Goal: Task Accomplishment & Management: Manage account settings

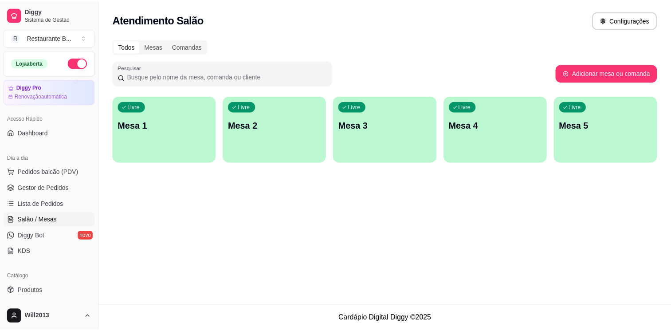
scroll to position [115, 0]
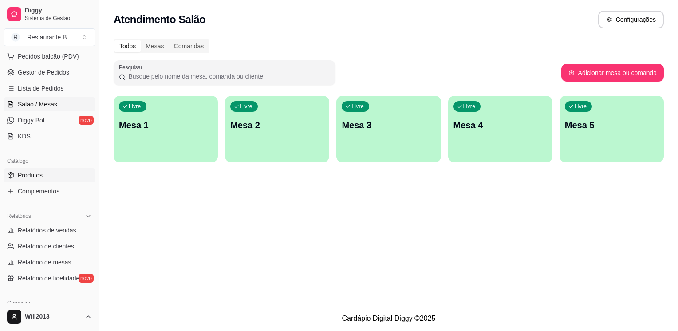
click at [58, 180] on link "Produtos" at bounding box center [50, 175] width 92 height 14
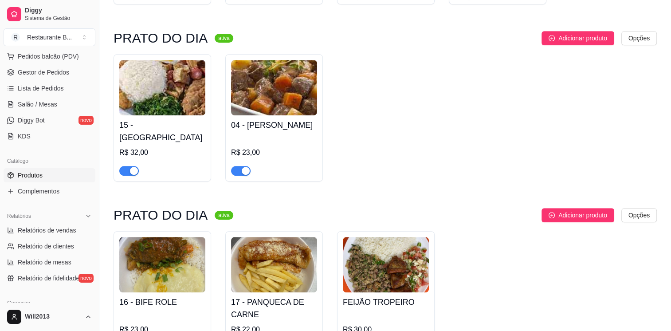
scroll to position [527, 0]
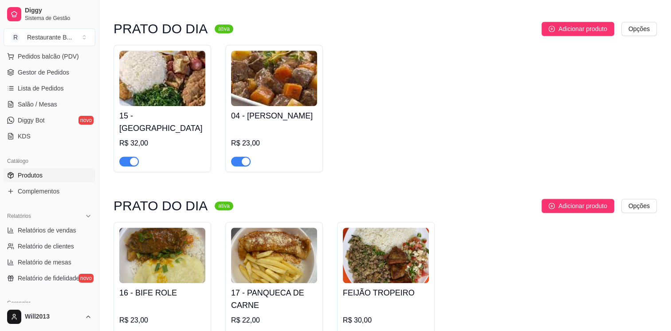
click at [236, 157] on span "button" at bounding box center [241, 162] width 20 height 10
click at [133, 157] on div "button" at bounding box center [134, 161] width 8 height 8
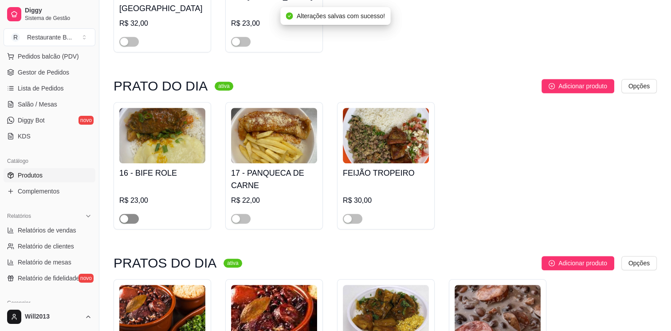
click at [132, 214] on span "button" at bounding box center [129, 219] width 20 height 10
click at [244, 214] on span "button" at bounding box center [241, 219] width 20 height 10
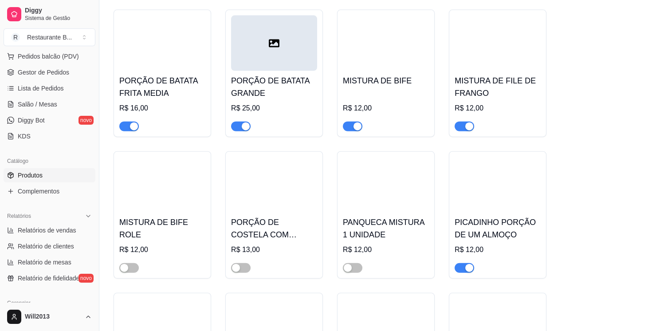
scroll to position [2060, 0]
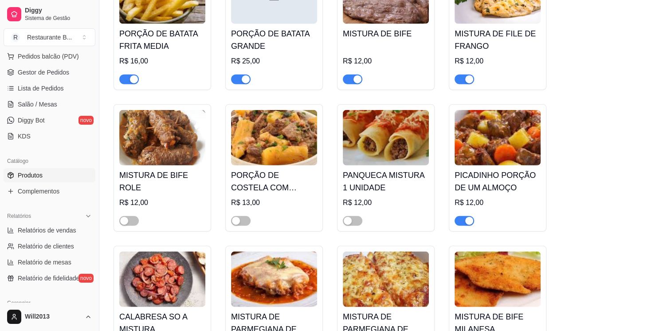
click at [357, 219] on div "PANQUECA MISTURA 1 UNIDADE R$ 12,00" at bounding box center [386, 167] width 98 height 127
click at [353, 216] on button "button" at bounding box center [353, 221] width 20 height 10
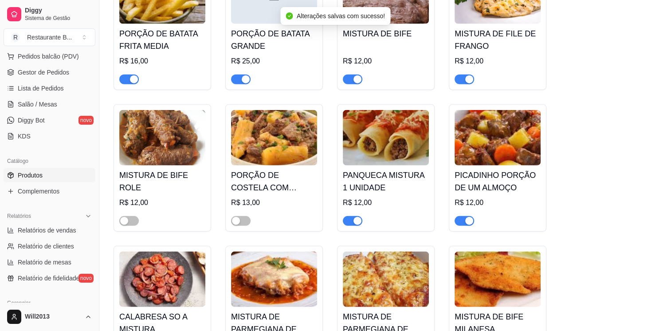
click at [468, 217] on div "button" at bounding box center [469, 221] width 8 height 8
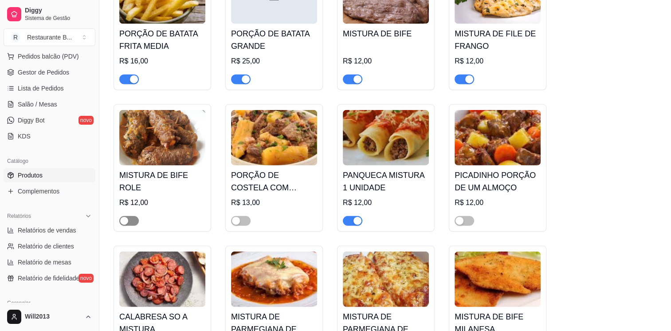
click at [133, 216] on span "button" at bounding box center [129, 221] width 20 height 10
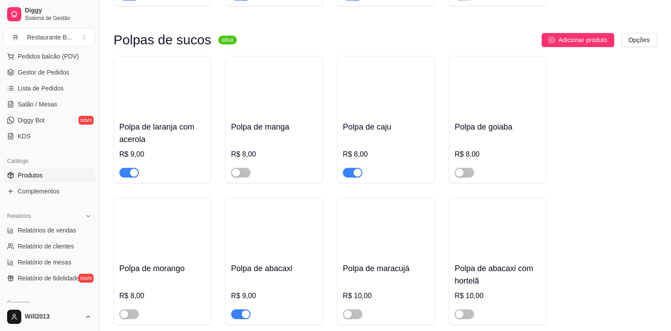
scroll to position [4034, 0]
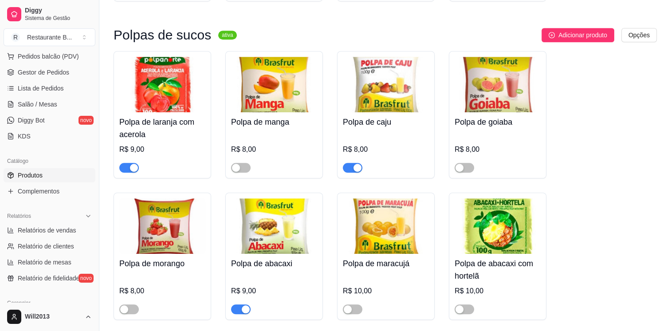
click at [126, 168] on span "button" at bounding box center [129, 168] width 20 height 10
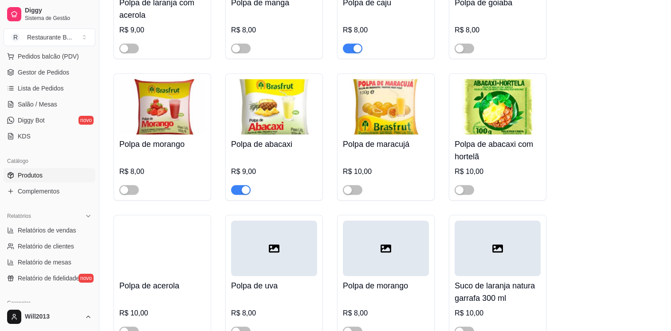
scroll to position [4210, 0]
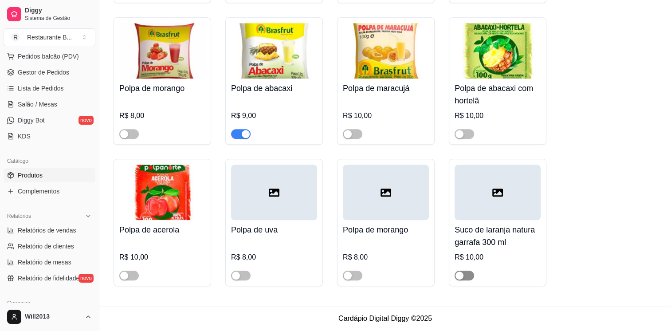
click at [468, 271] on span "button" at bounding box center [465, 276] width 20 height 10
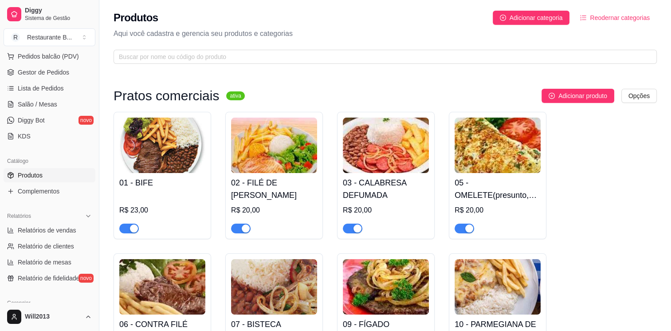
scroll to position [0, 0]
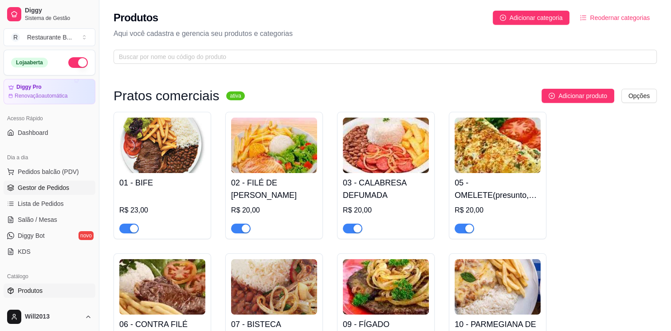
click at [58, 186] on span "Gestor de Pedidos" at bounding box center [43, 187] width 51 height 9
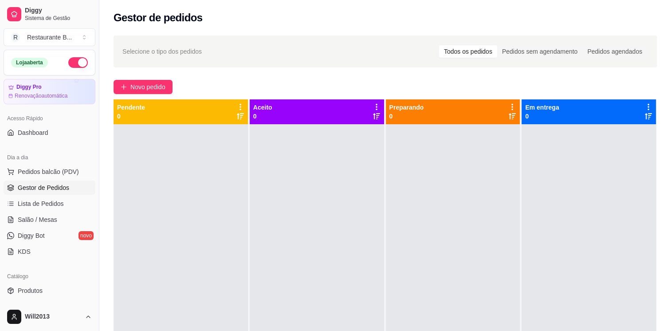
click at [179, 165] on div at bounding box center [181, 289] width 134 height 331
